Goal: Task Accomplishment & Management: Complete application form

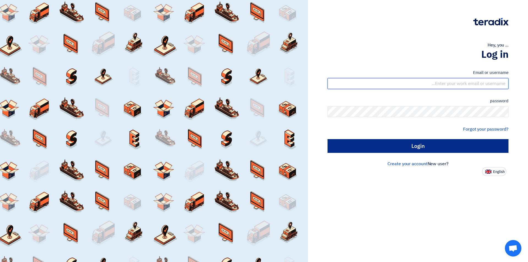
type input "sales@tareeqalkhair.com"
click at [378, 148] on input "Login" at bounding box center [418, 146] width 181 height 14
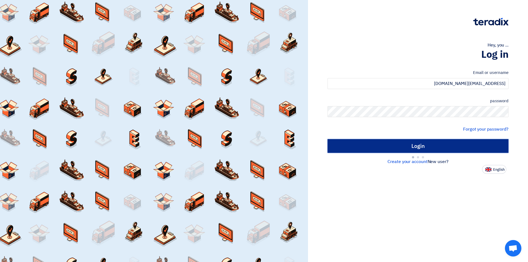
type input "Sign in"
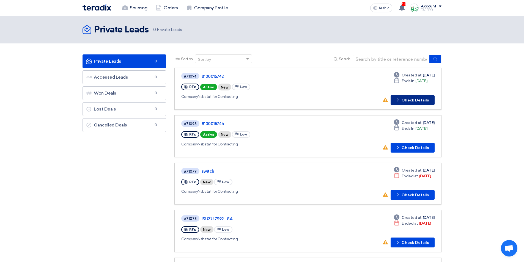
click at [422, 97] on button "Check details Check Details" at bounding box center [413, 100] width 44 height 10
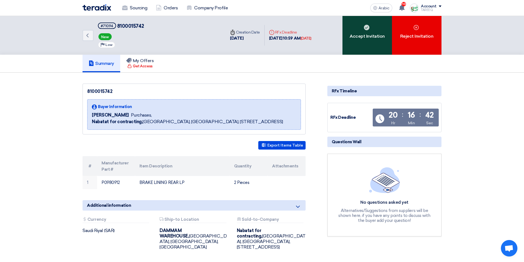
click at [378, 42] on div "Accept Invitation" at bounding box center [368, 35] width 50 height 39
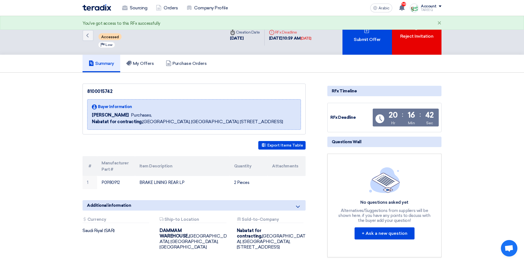
click at [377, 40] on font "Submit Offer" at bounding box center [367, 39] width 27 height 5
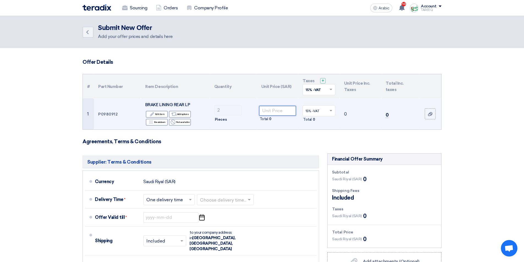
click at [276, 112] on input "number" at bounding box center [277, 111] width 37 height 10
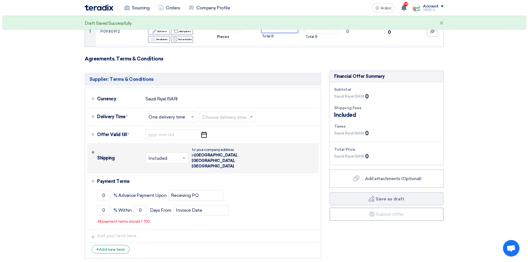
scroll to position [110, 0]
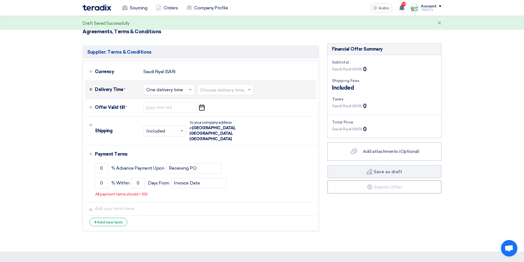
type input "362"
click at [228, 91] on input "text" at bounding box center [225, 90] width 51 height 8
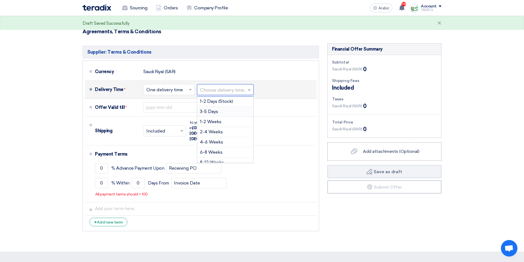
click at [218, 109] on font "3-5 Days" at bounding box center [209, 111] width 18 height 5
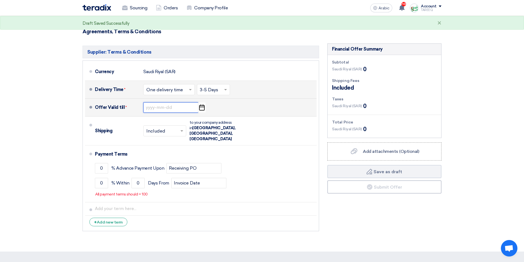
click at [170, 109] on input at bounding box center [170, 107] width 55 height 10
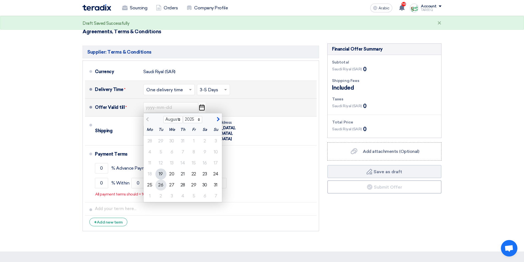
click at [163, 184] on font "26" at bounding box center [160, 184] width 5 height 5
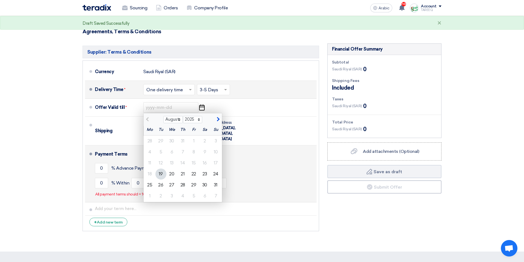
type input "8/26/2025"
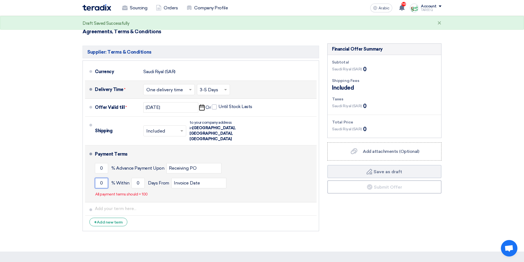
click at [100, 178] on input "0" at bounding box center [101, 183] width 13 height 10
type input "100"
click at [131, 176] on div "100 % Within 0 Days From Invoice Date" at bounding box center [205, 183] width 220 height 15
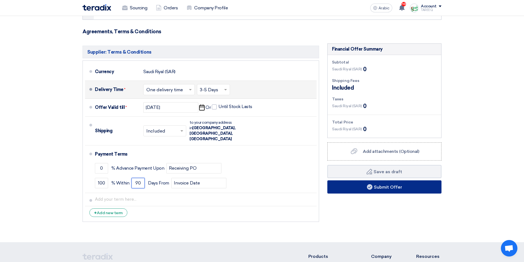
type input "90"
click at [361, 186] on button "Submit Offer" at bounding box center [385, 187] width 114 height 13
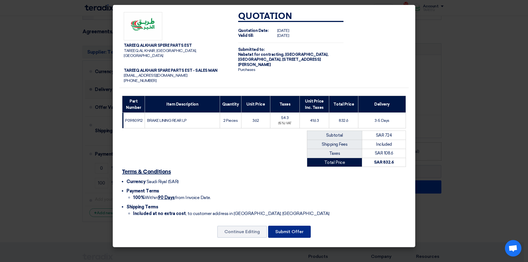
click at [287, 229] on font "Submit Offer" at bounding box center [289, 231] width 28 height 5
